Goal: Find specific page/section: Find specific page/section

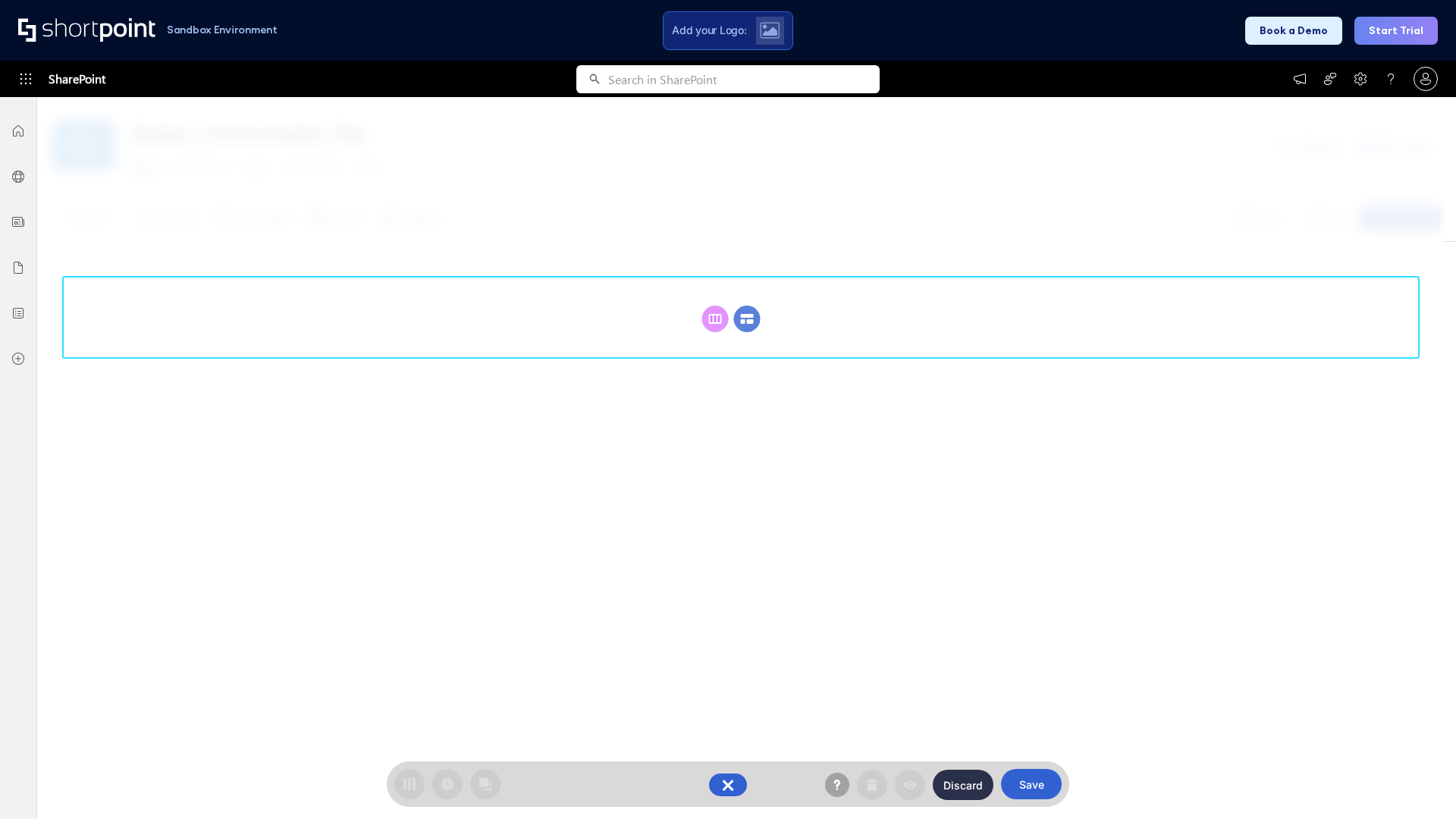
scroll to position [209, 0]
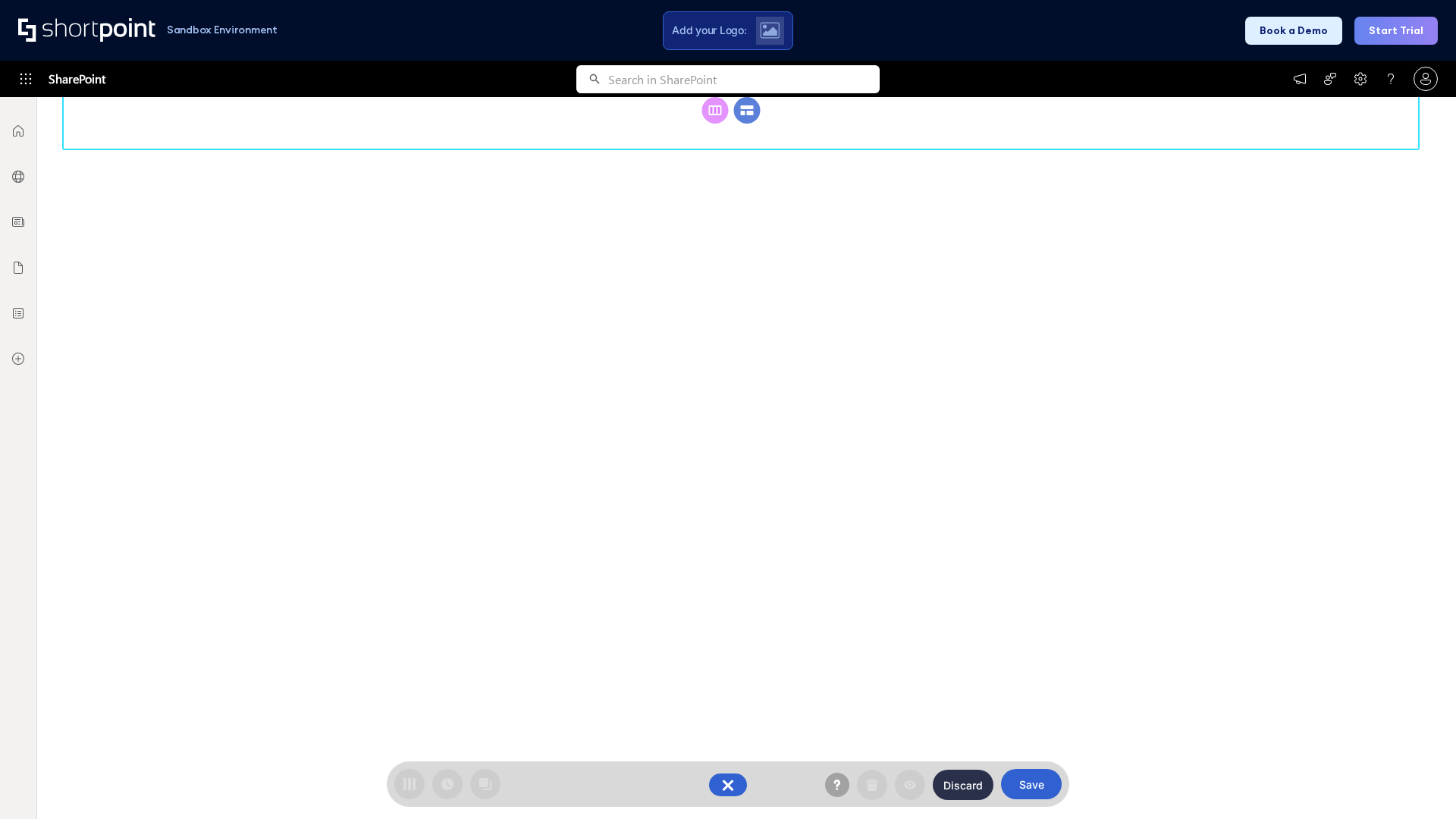
click at [747, 123] on circle at bounding box center [747, 110] width 27 height 27
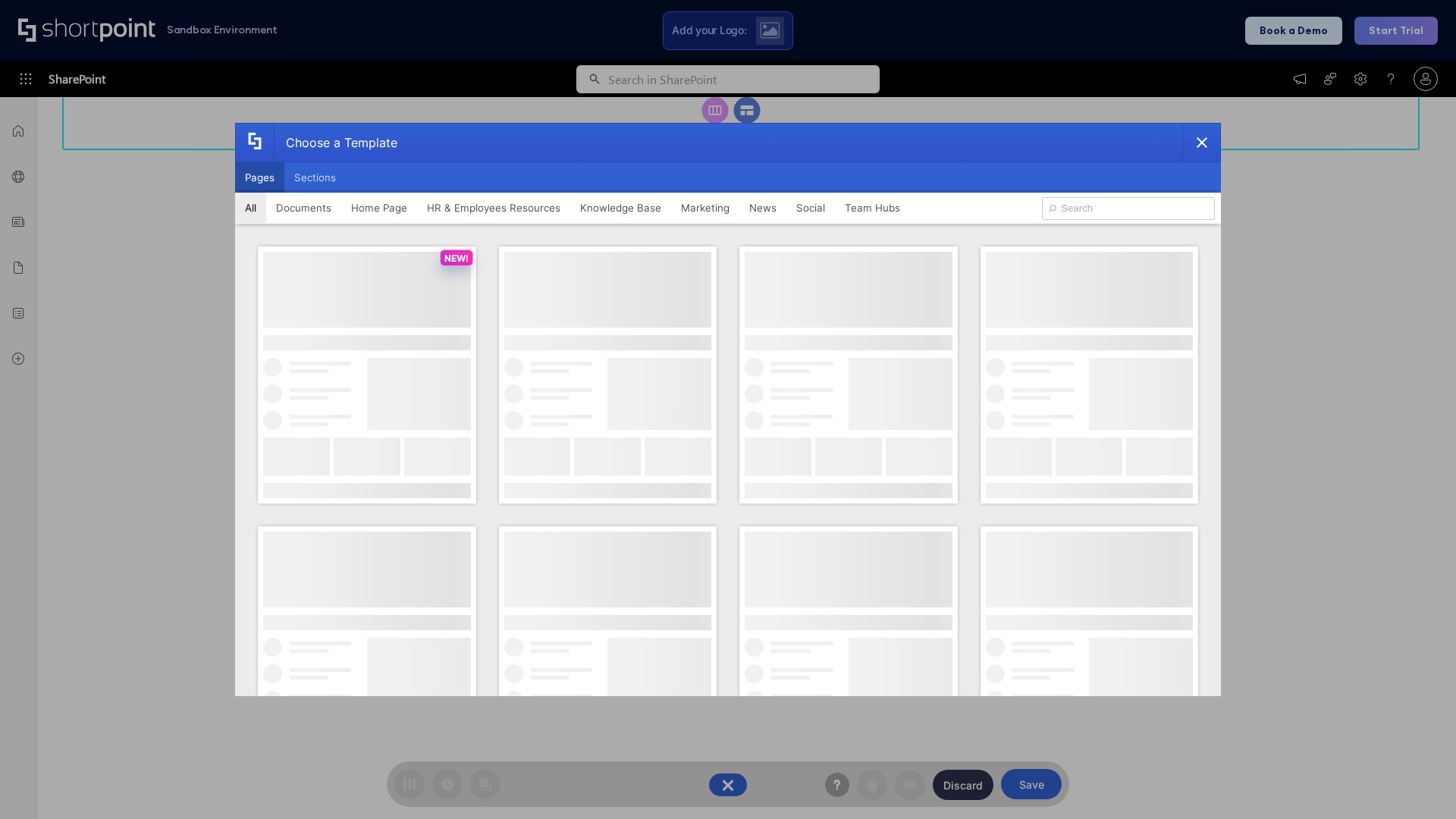
scroll to position [0, 0]
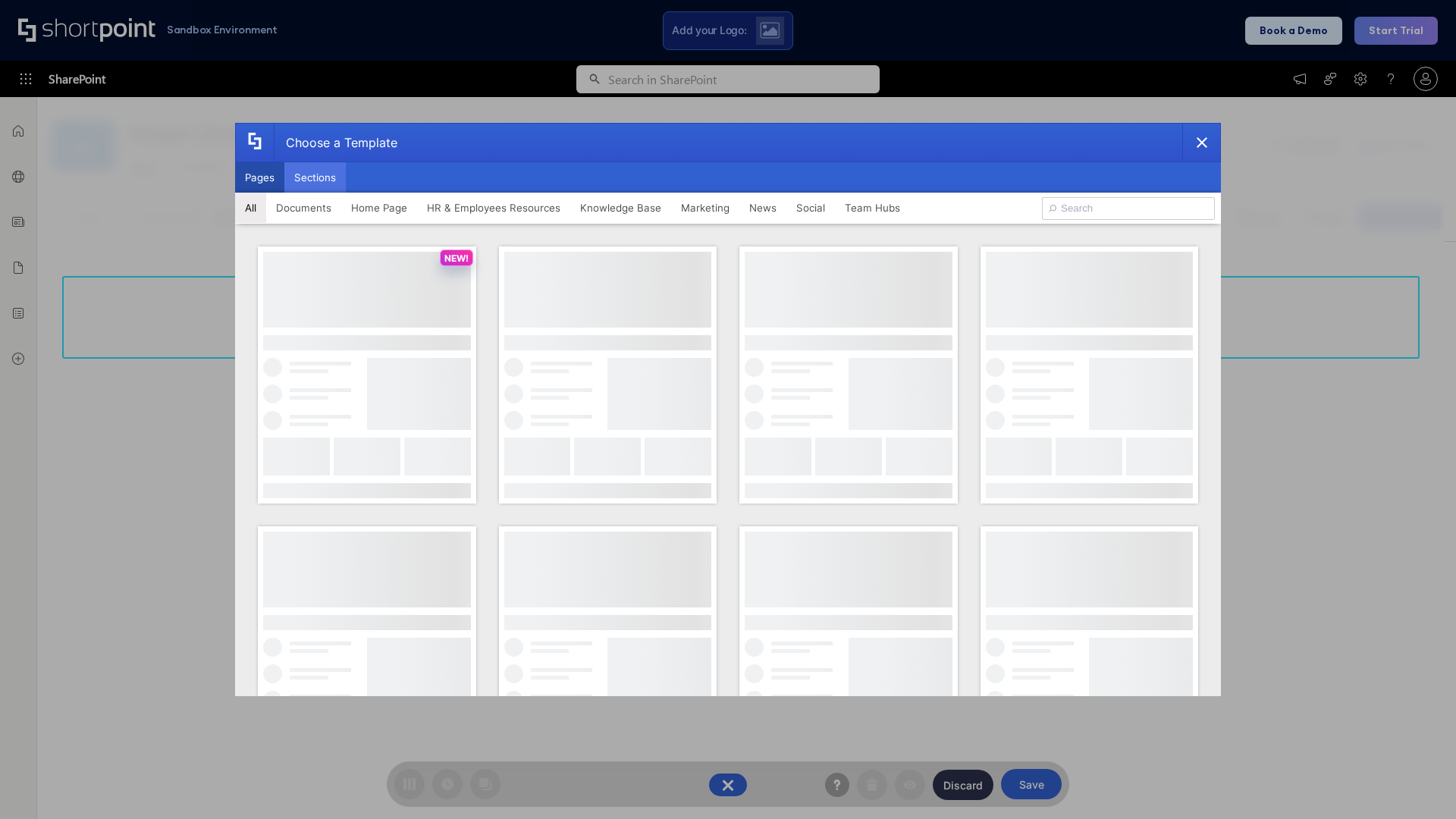
click at [315, 177] on button "Sections" at bounding box center [315, 177] width 62 height 30
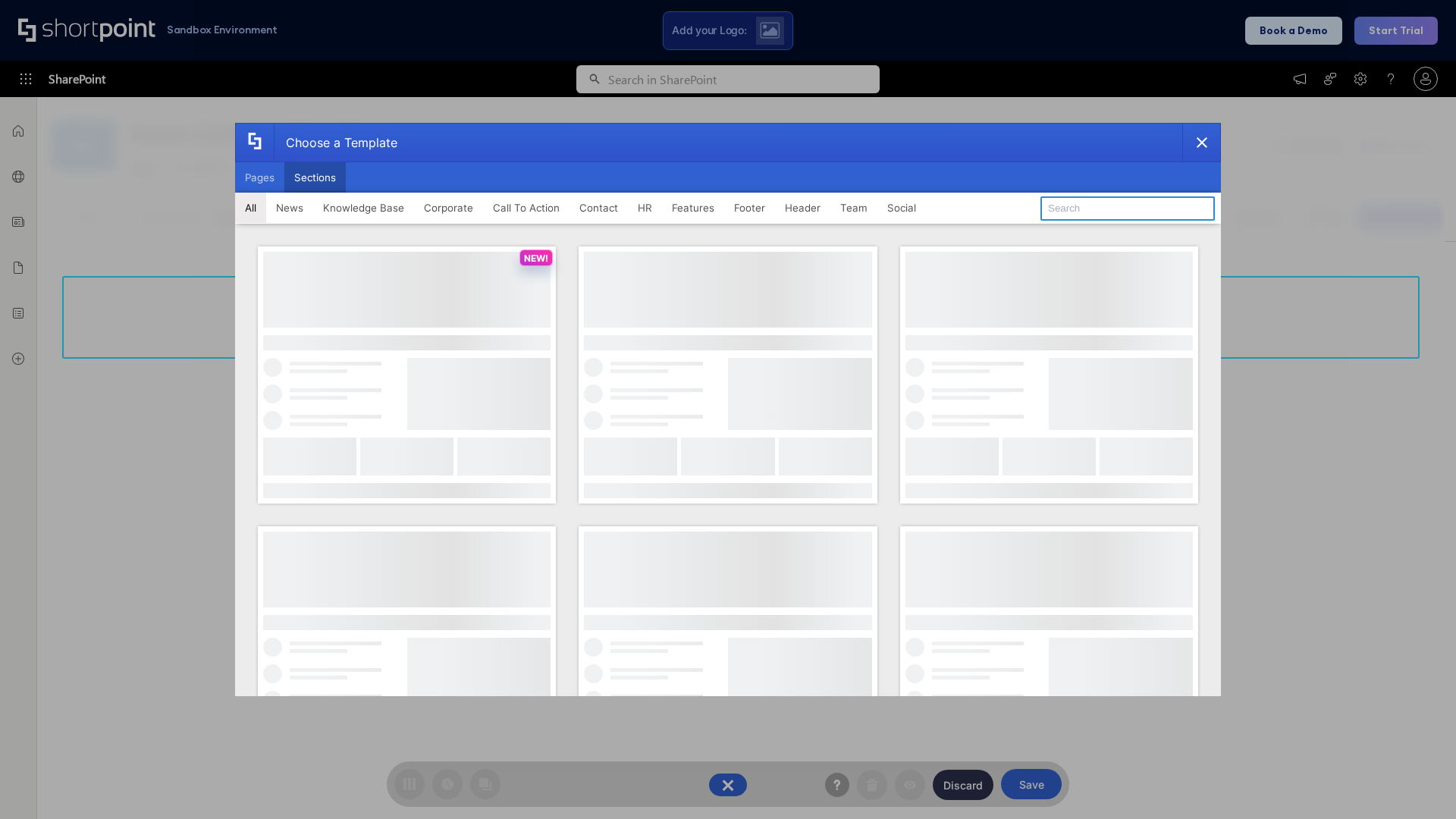
type input "Features Kit 1"
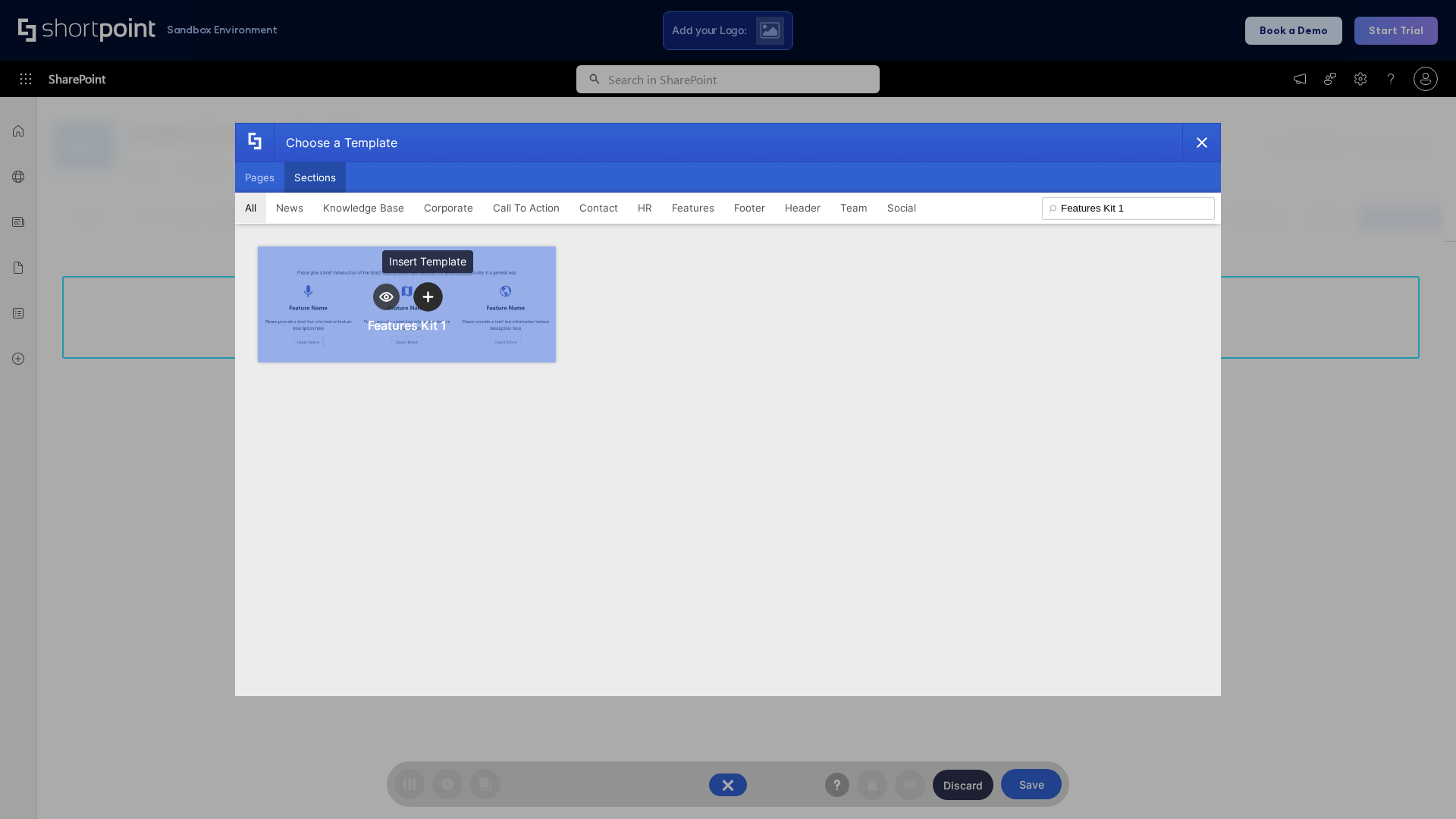
click at [427, 296] on icon "template selector" at bounding box center [427, 297] width 11 height 11
